Goal: Contribute content

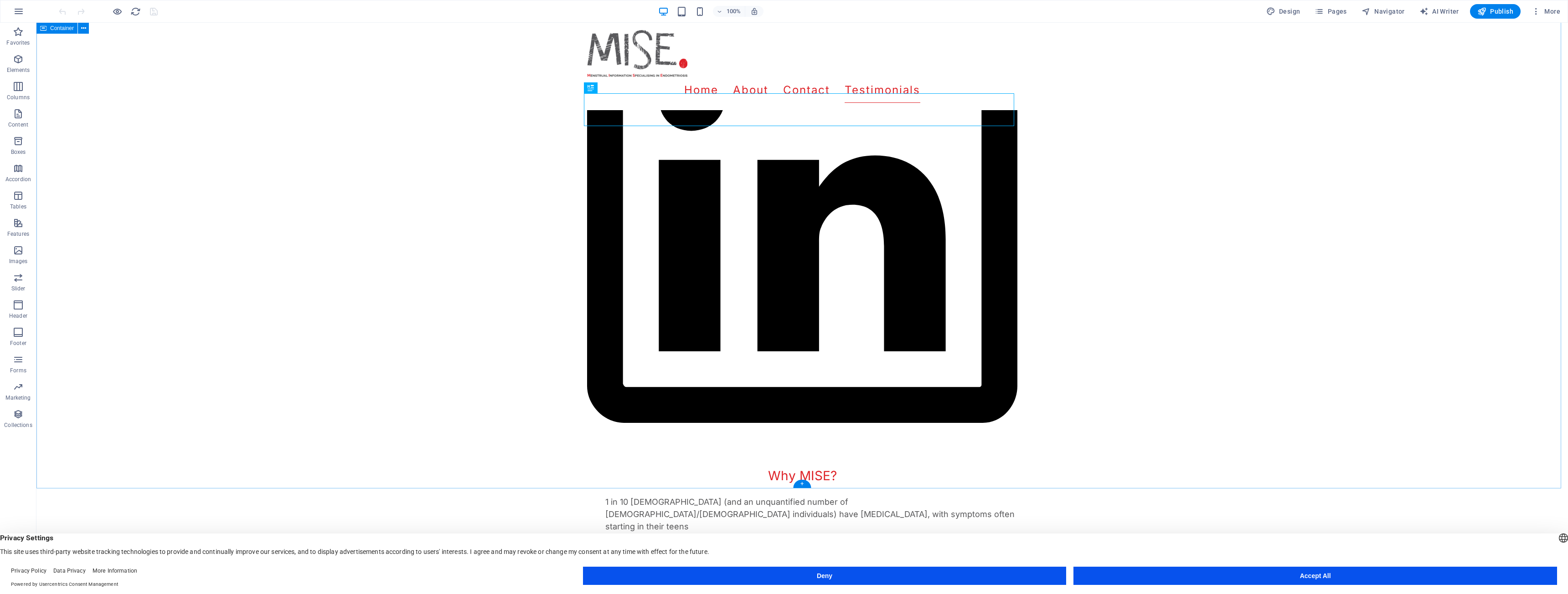
scroll to position [1237, 0]
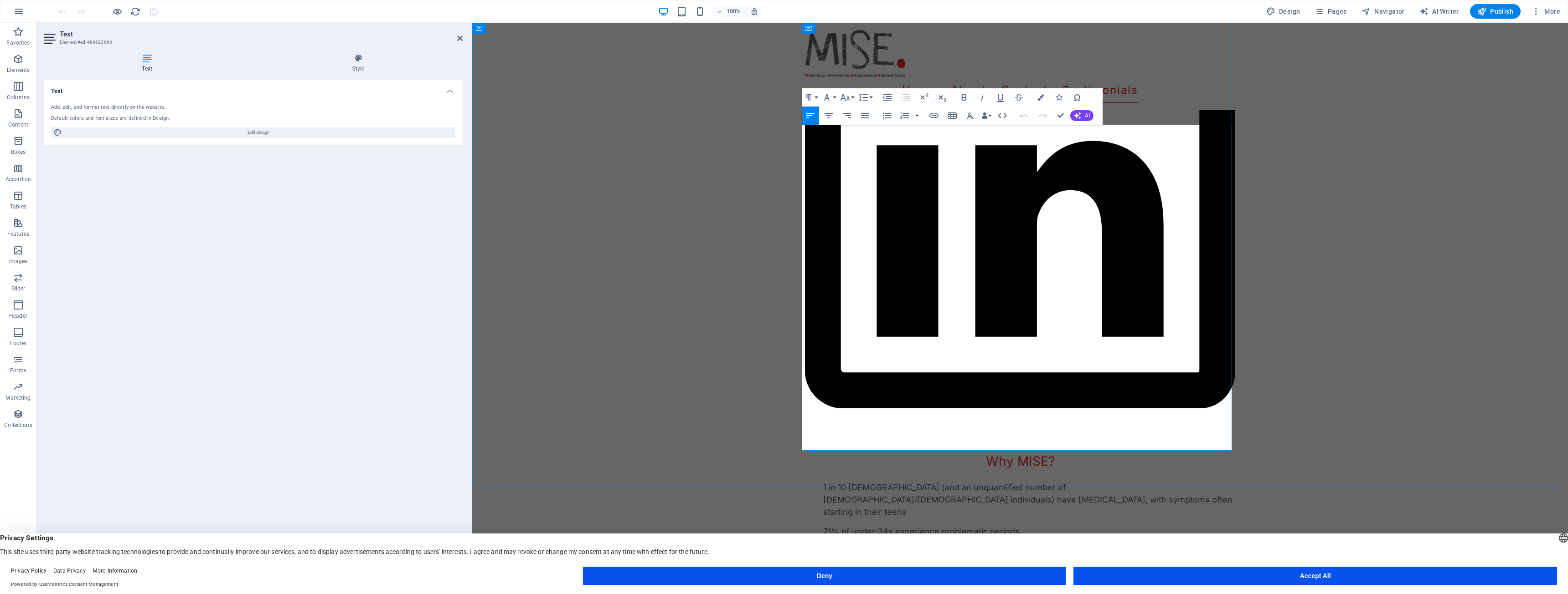
click at [744, 336] on div "About MISE (Menstrual Information Specialising in [MEDICAL_DATA]) is a groundbr…" at bounding box center [1020, 320] width 1096 height 2166
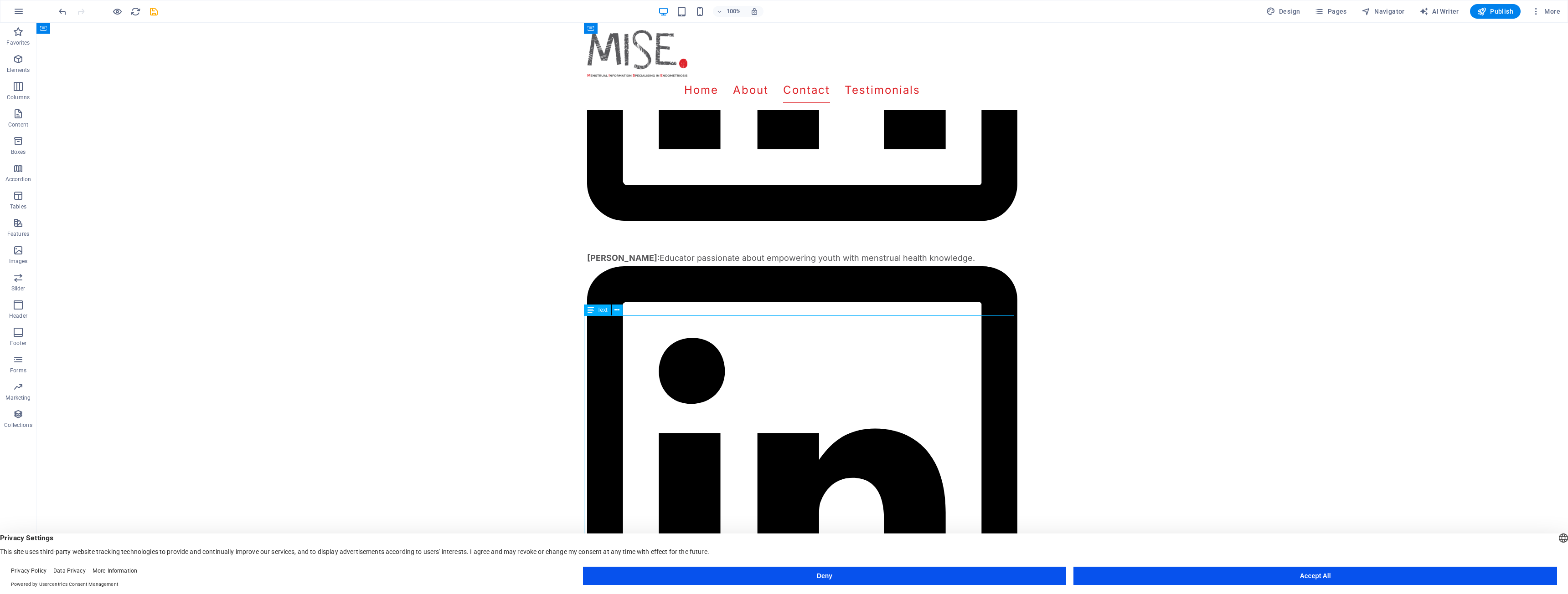
scroll to position [918, 0]
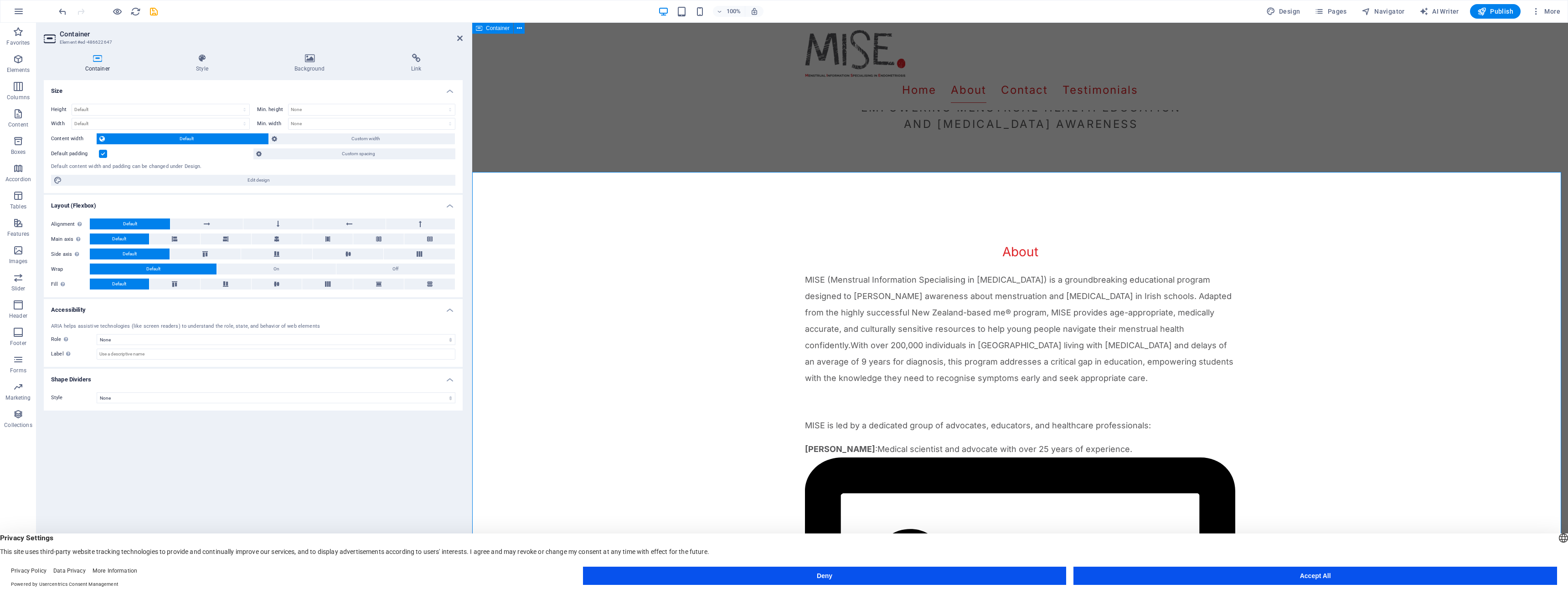
scroll to position [280, 0]
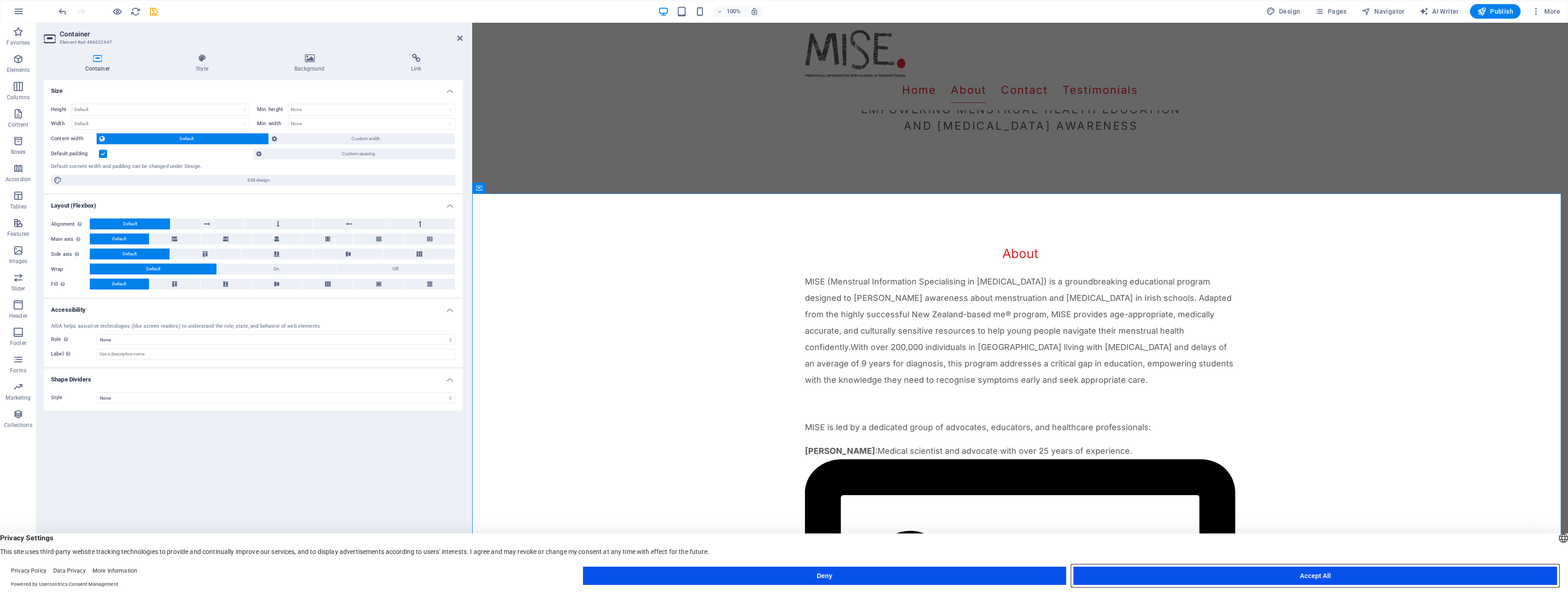
click at [1131, 576] on button "Accept All" at bounding box center [1315, 576] width 484 height 18
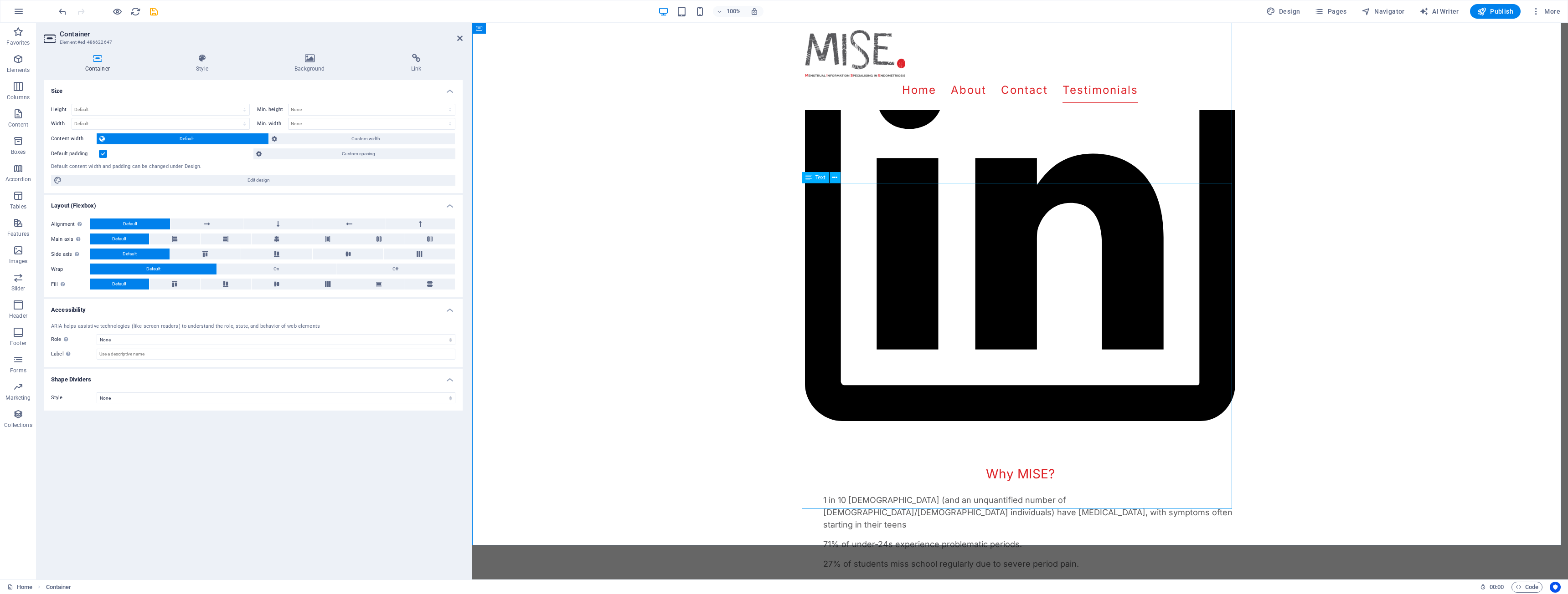
scroll to position [1237, 0]
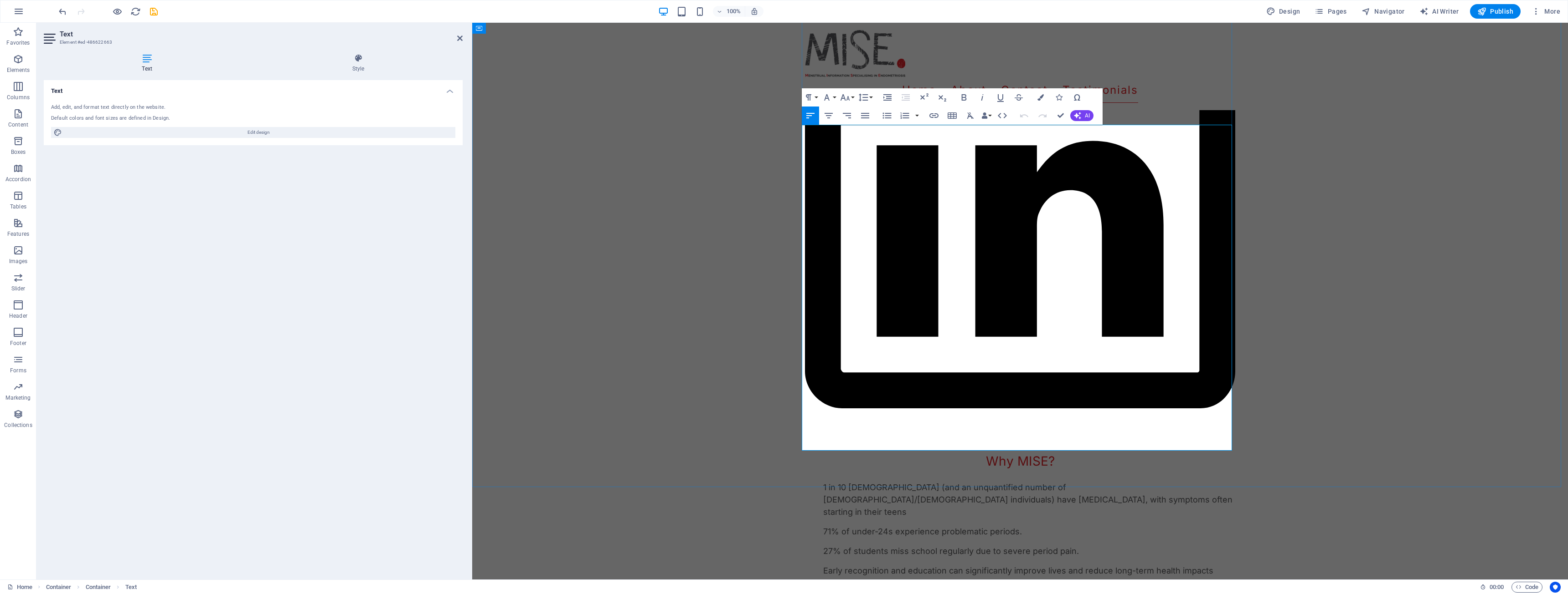
click at [765, 362] on div "About MISE (Menstrual Information Specialising in [MEDICAL_DATA]) is a groundbr…" at bounding box center [1020, 328] width 1096 height 2182
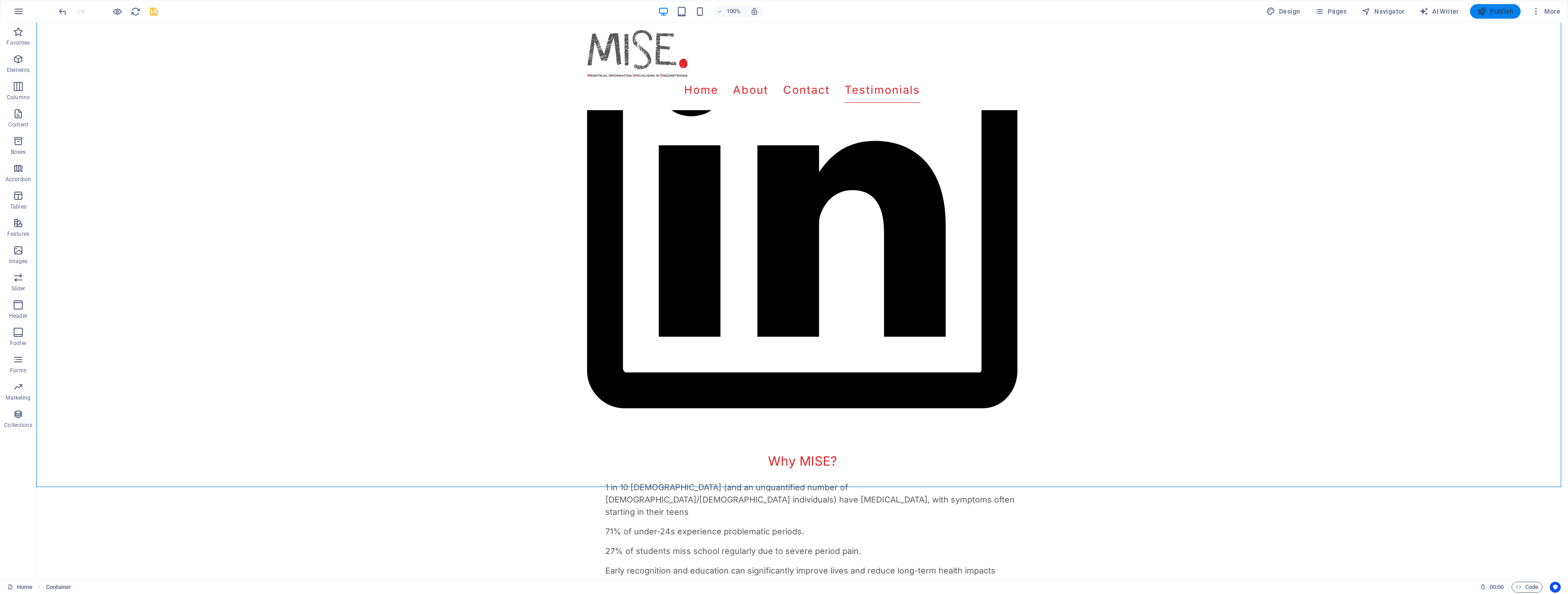
click at [1508, 13] on span "Publish" at bounding box center [1495, 12] width 36 height 9
